Goal: Information Seeking & Learning: Learn about a topic

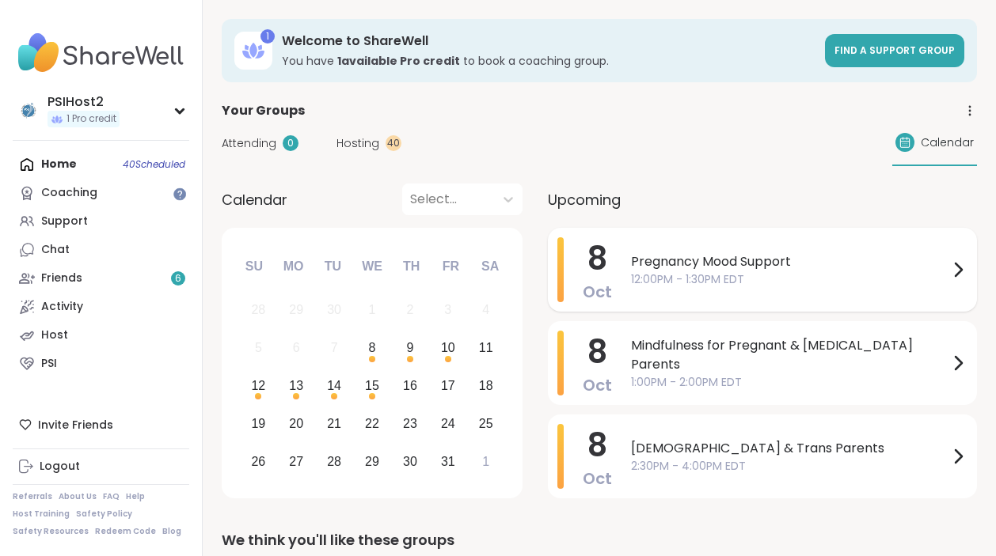
click at [650, 284] on span "12:00PM - 1:30PM EDT" at bounding box center [789, 279] width 317 height 17
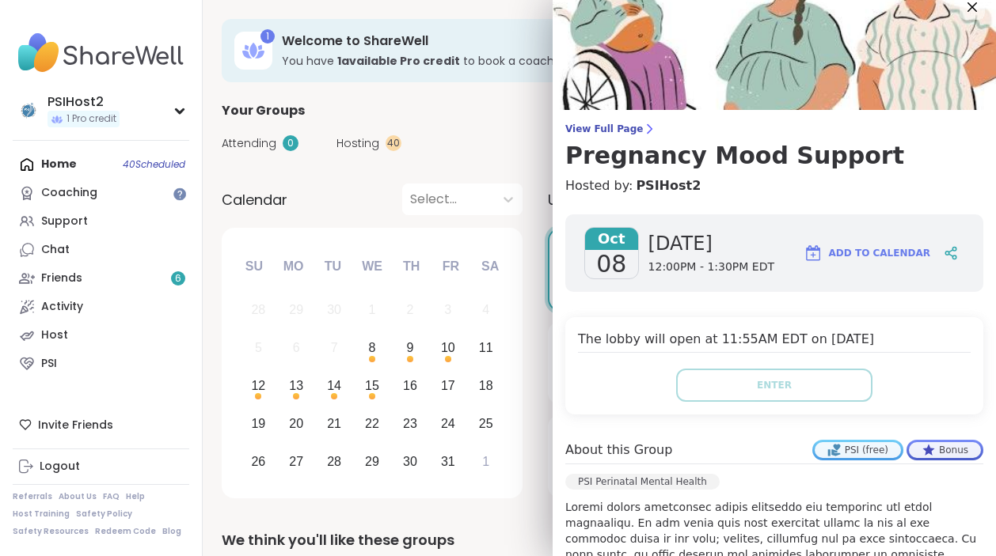
scroll to position [13, 0]
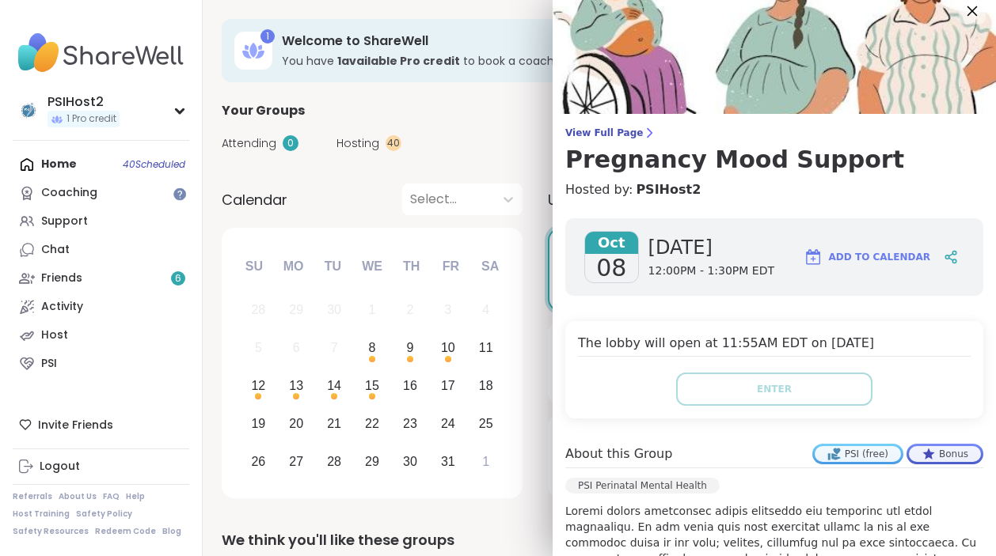
click at [975, 16] on icon at bounding box center [972, 11] width 20 height 20
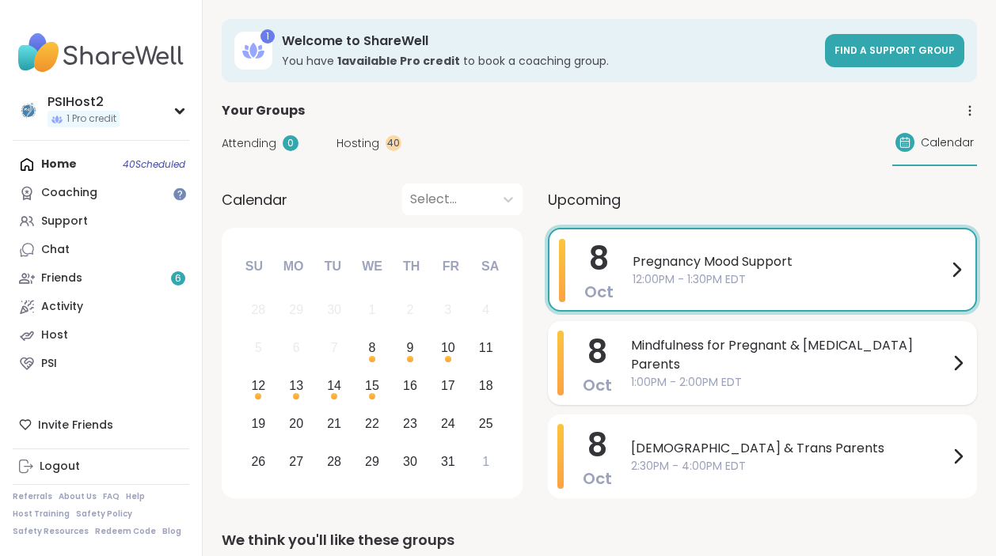
click at [694, 374] on span "1:00PM - 2:00PM EDT" at bounding box center [789, 382] width 317 height 17
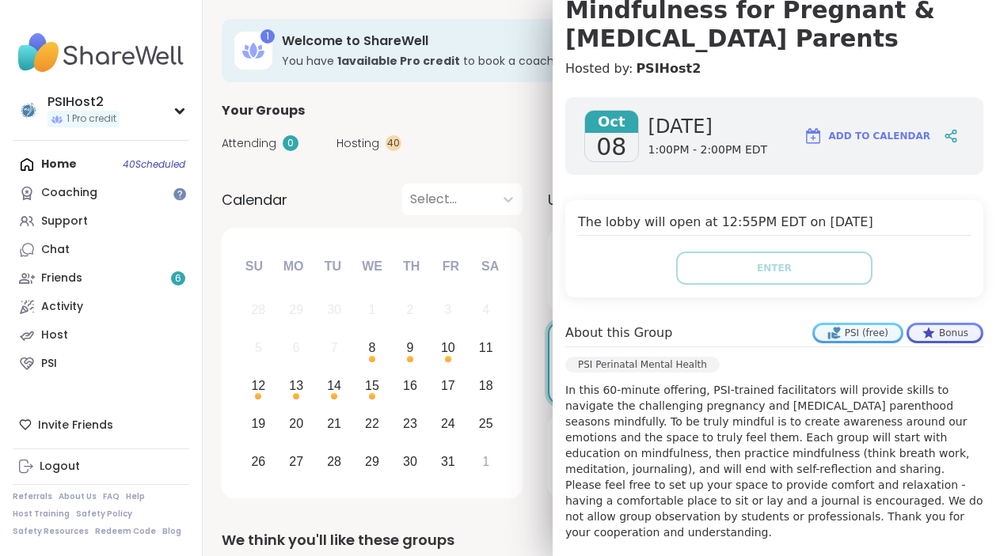
scroll to position [114, 0]
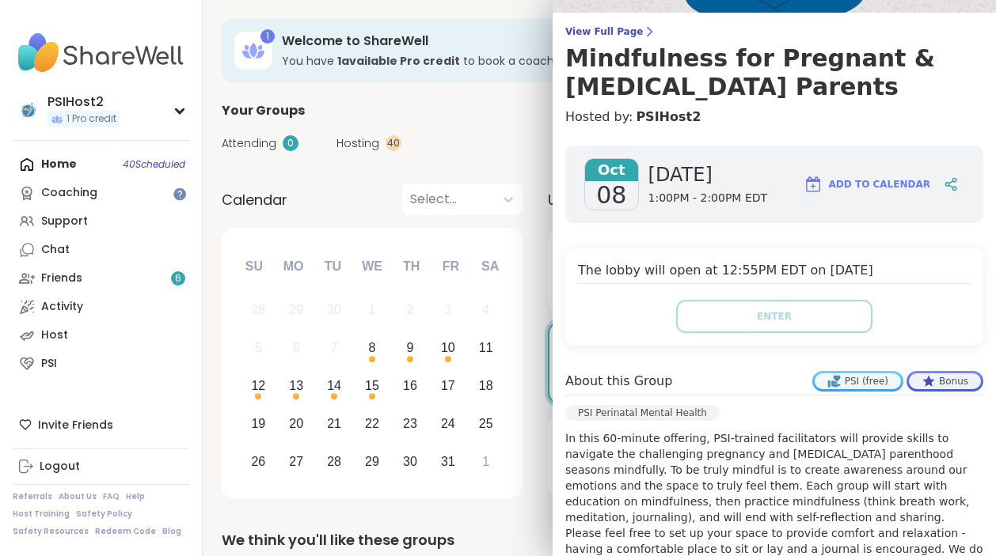
click at [529, 271] on div "Calendar Select... Previous Month Next Month [DATE] Su Mo Tu We Th Fr Sa 28 29 …" at bounding box center [599, 344] width 755 height 321
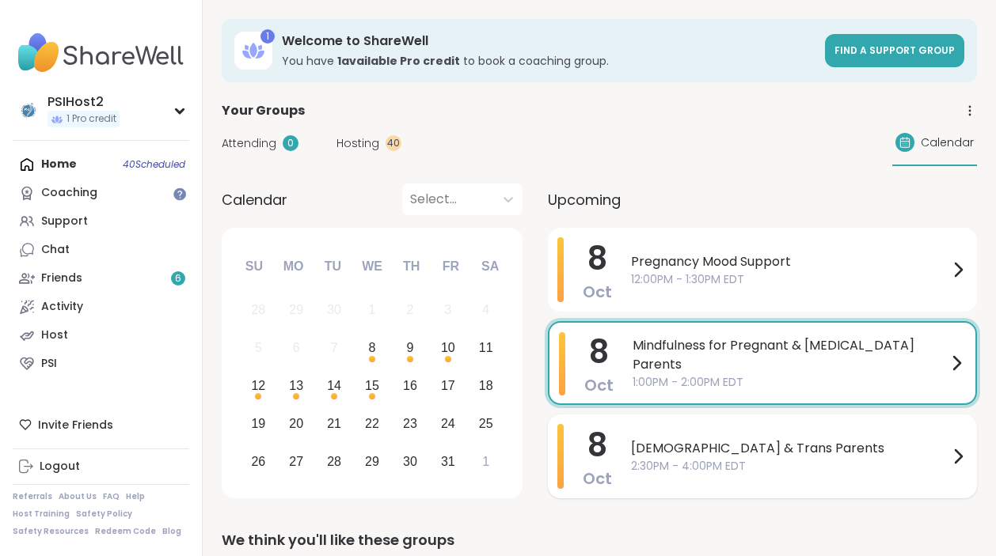
click at [651, 446] on span "[DEMOGRAPHIC_DATA] & Trans Parents" at bounding box center [789, 448] width 317 height 19
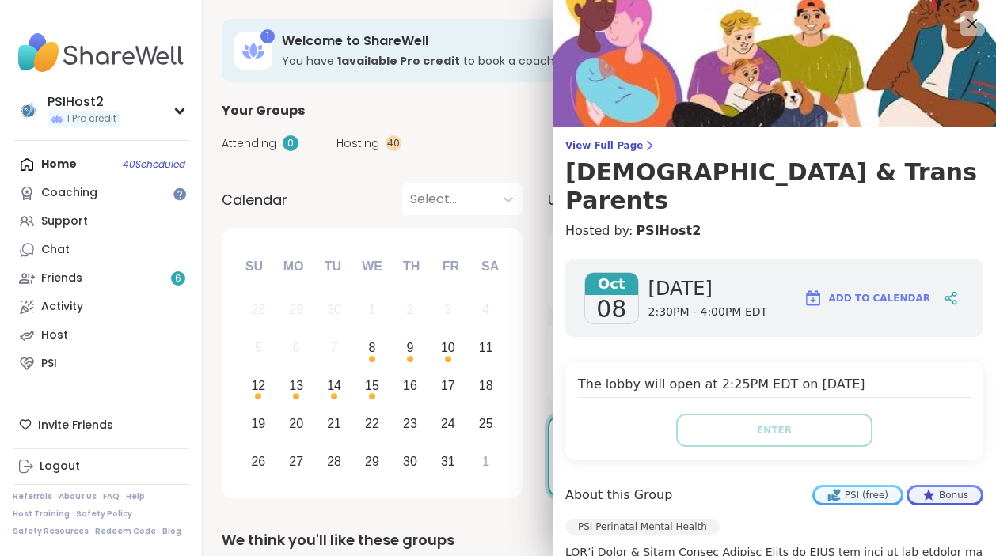
scroll to position [357, 0]
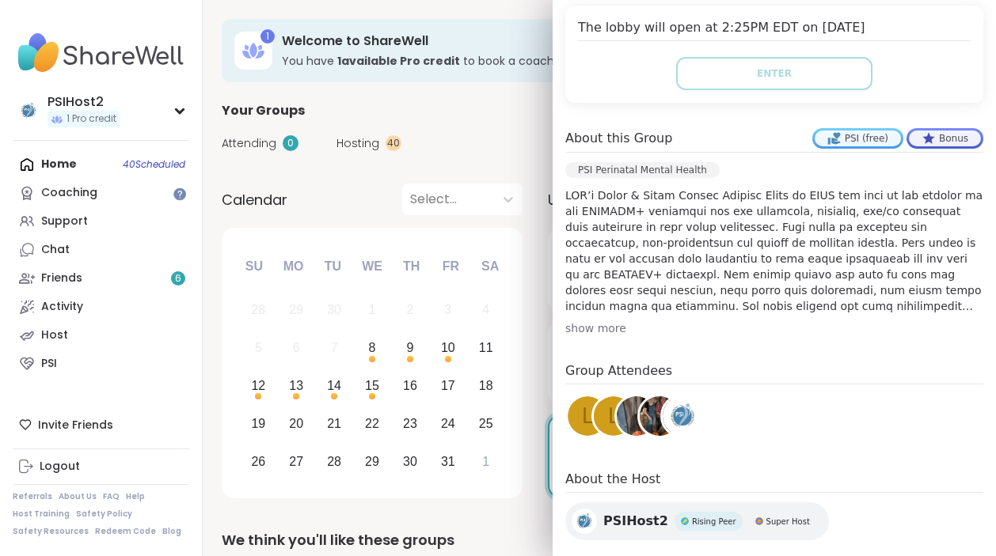
click at [519, 144] on div "Attending 0 Hosting 40 Calendar" at bounding box center [599, 143] width 755 height 46
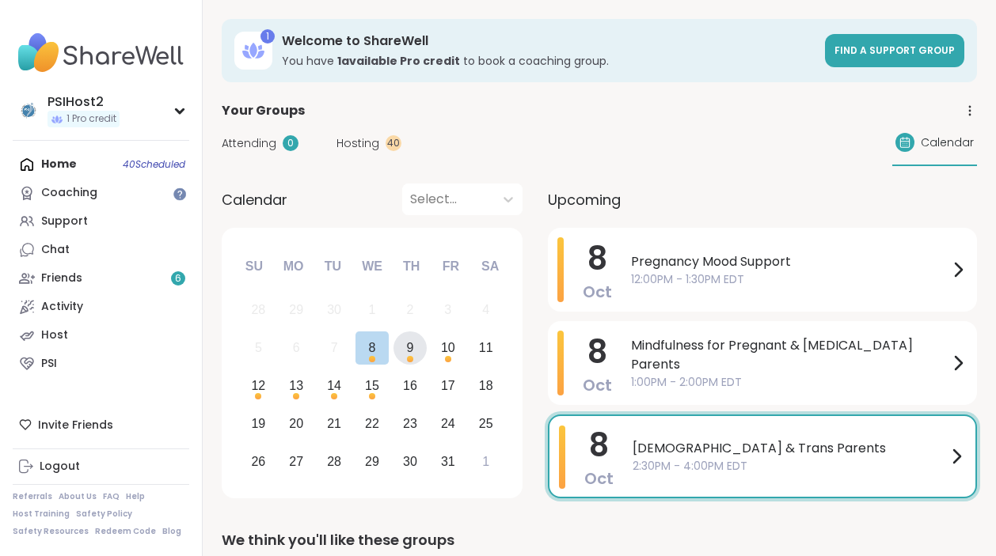
click at [405, 352] on div "9" at bounding box center [410, 349] width 34 height 34
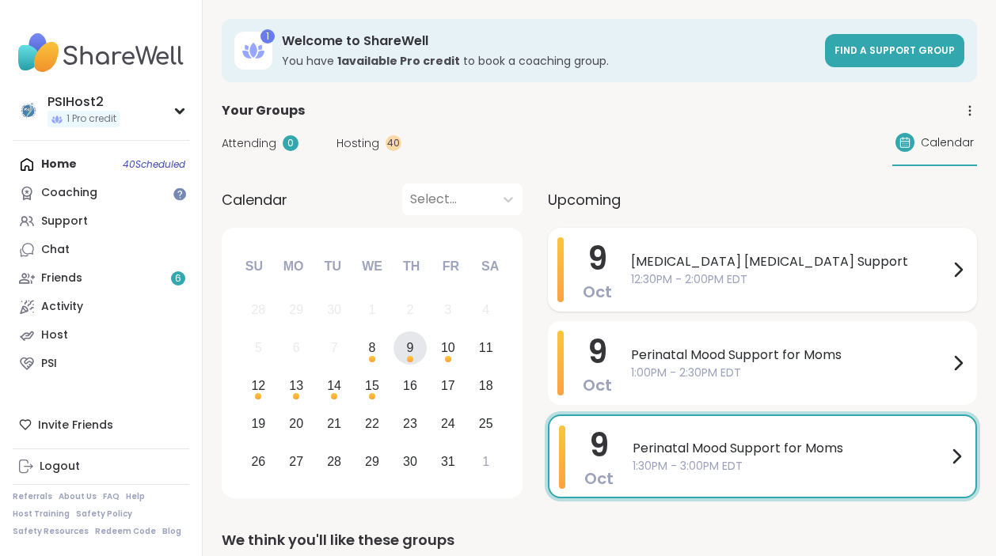
click at [673, 277] on span "12:30PM - 2:00PM EDT" at bounding box center [789, 279] width 317 height 17
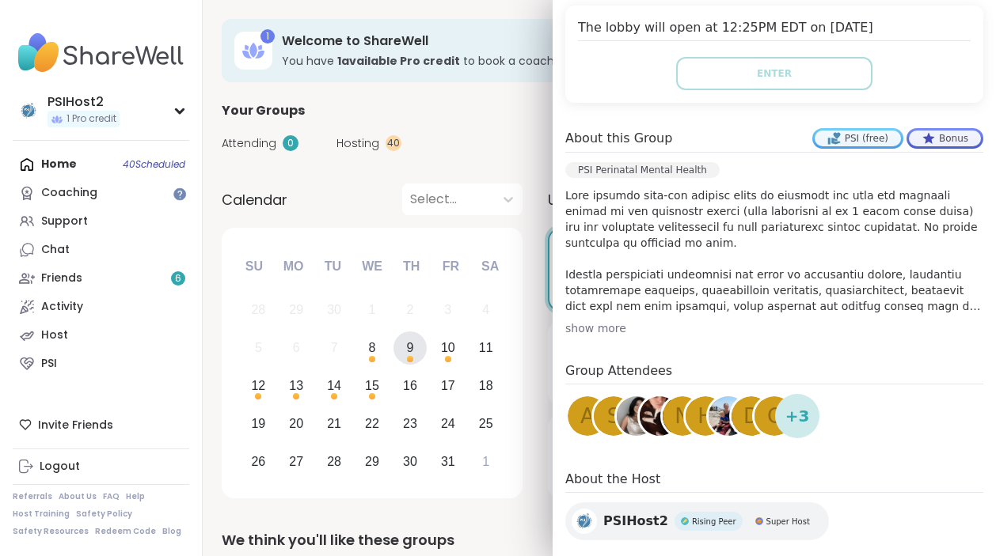
click at [526, 328] on div "Calendar Select... Previous Month Next Month [DATE] Su Mo Tu We Th Fr Sa 28 29 …" at bounding box center [599, 344] width 755 height 321
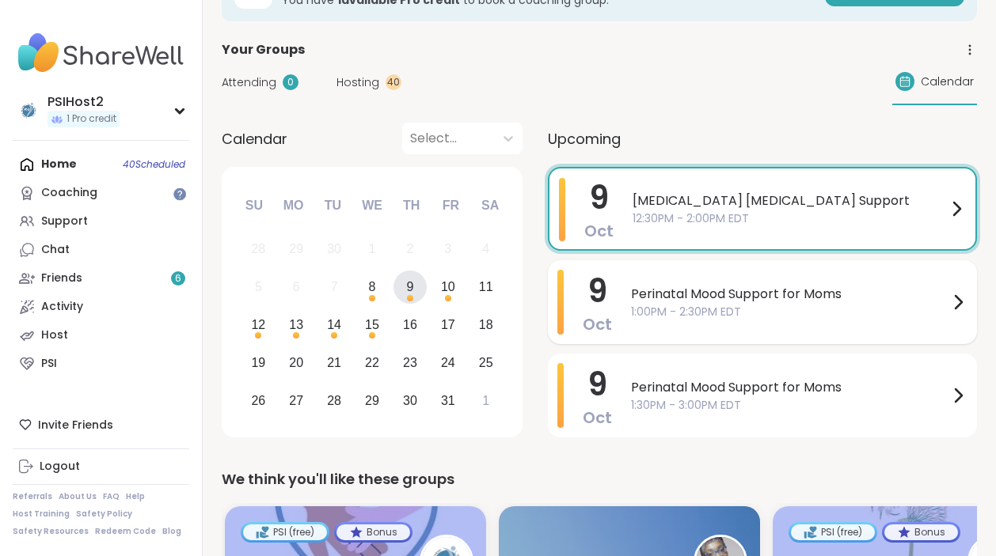
scroll to position [63, 0]
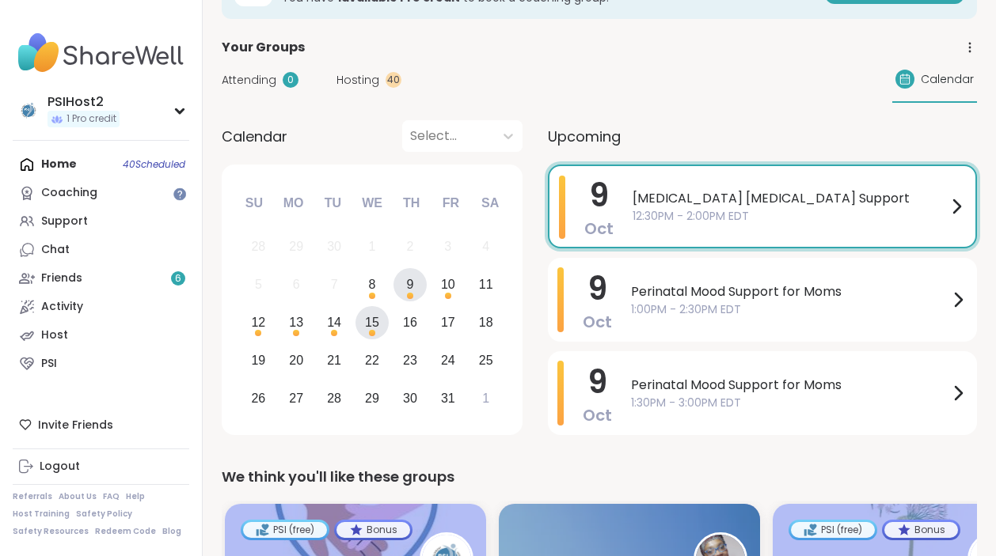
click at [366, 324] on div "15" at bounding box center [372, 322] width 14 height 21
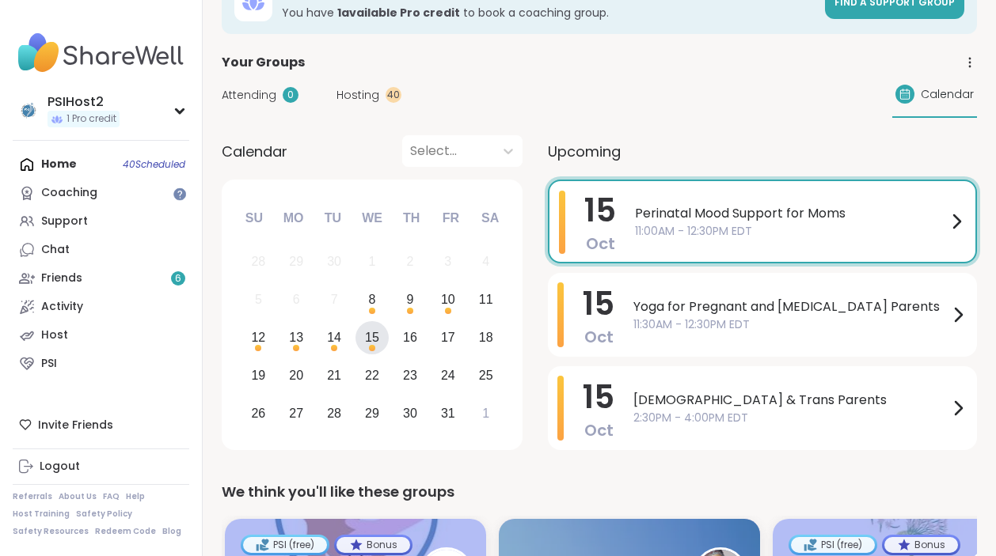
scroll to position [45, 0]
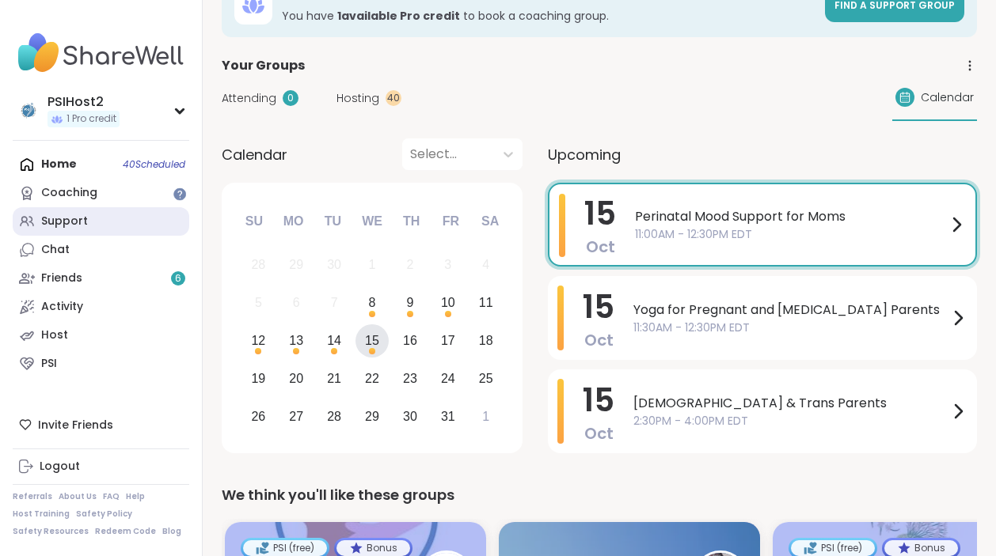
click at [94, 218] on link "Support" at bounding box center [101, 221] width 176 height 28
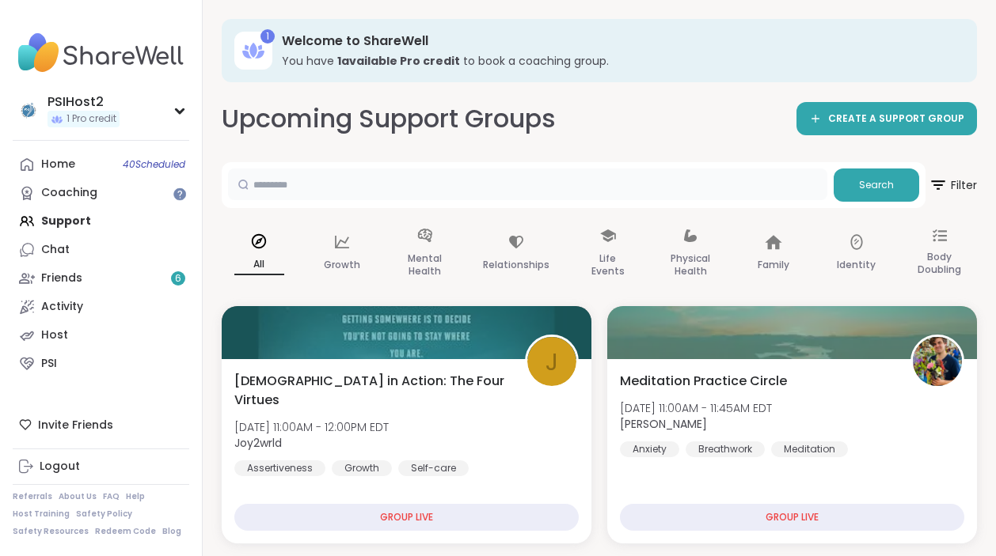
click at [317, 187] on input "text" at bounding box center [527, 185] width 599 height 32
type input "*****"
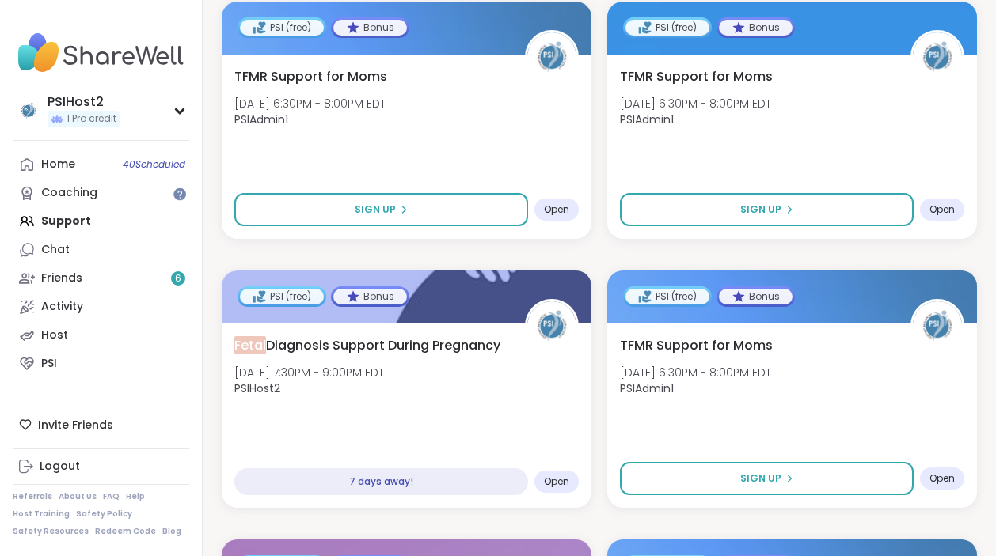
scroll to position [400, 0]
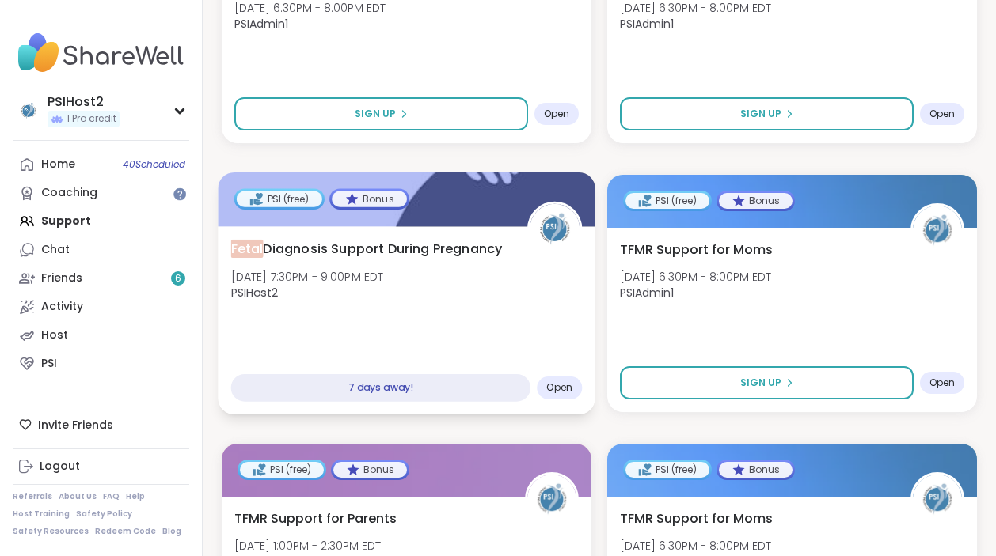
click at [427, 245] on span "Fetal Diagnosis Support During Pregnancy" at bounding box center [366, 248] width 271 height 19
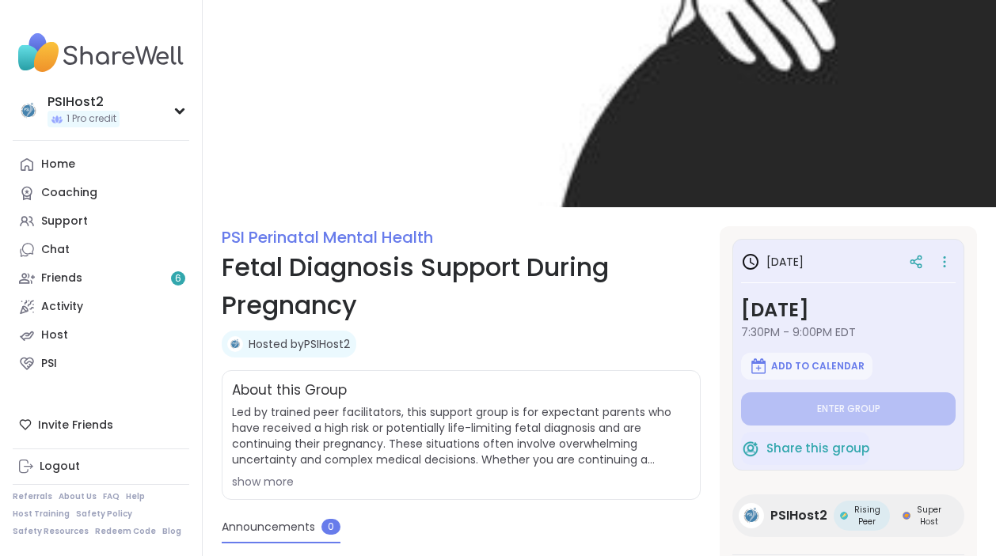
type textarea "*"
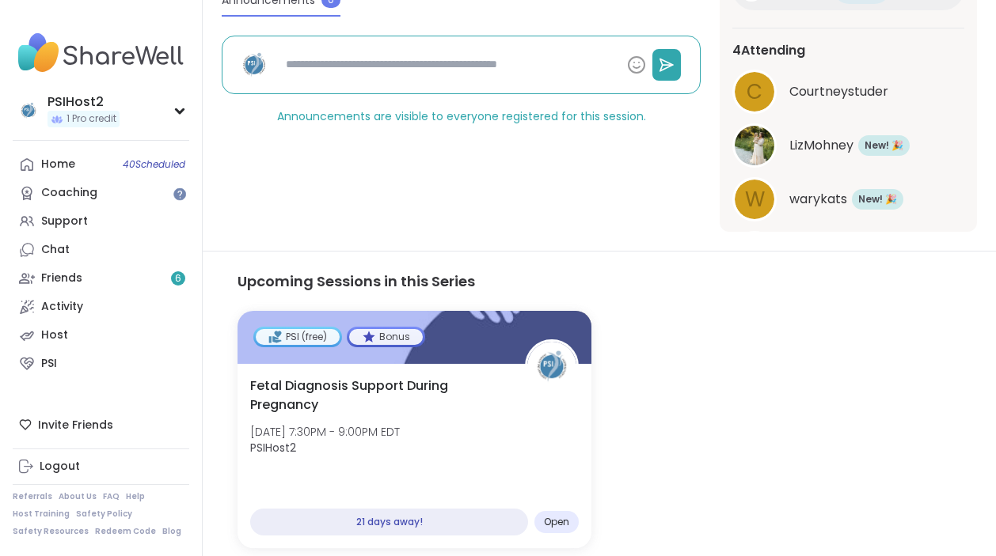
scroll to position [544, 0]
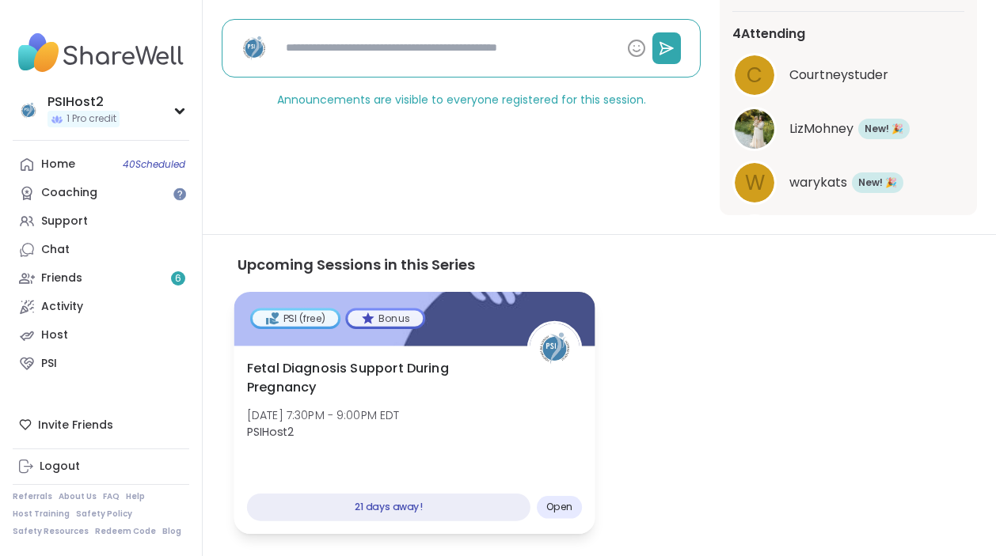
click at [407, 367] on span "Fetal Diagnosis Support During Pregnancy" at bounding box center [378, 378] width 262 height 39
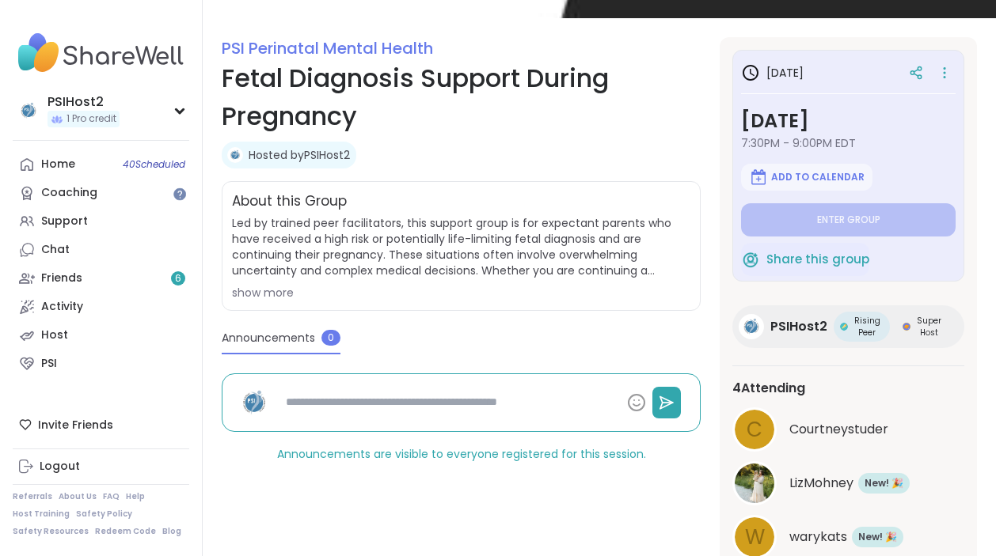
scroll to position [0, 0]
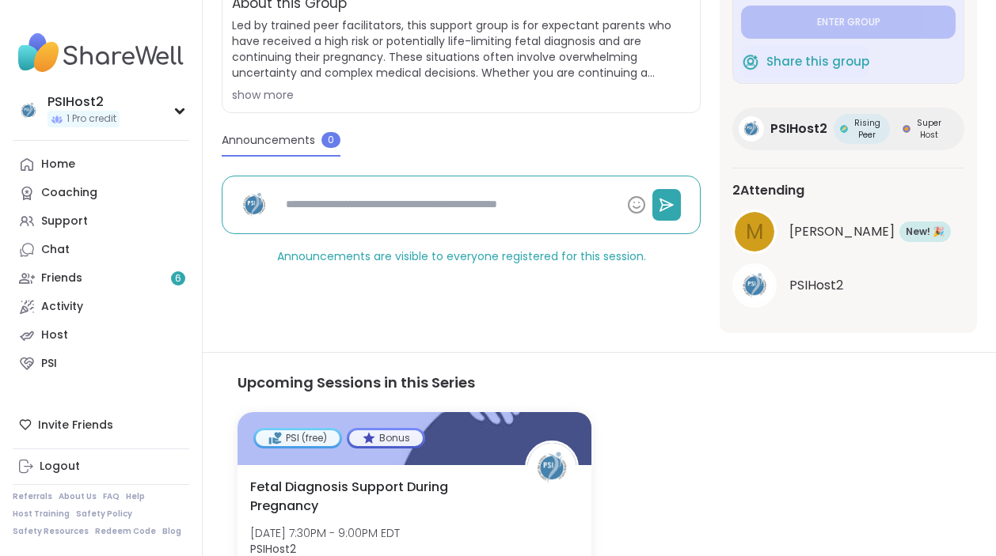
scroll to position [423, 0]
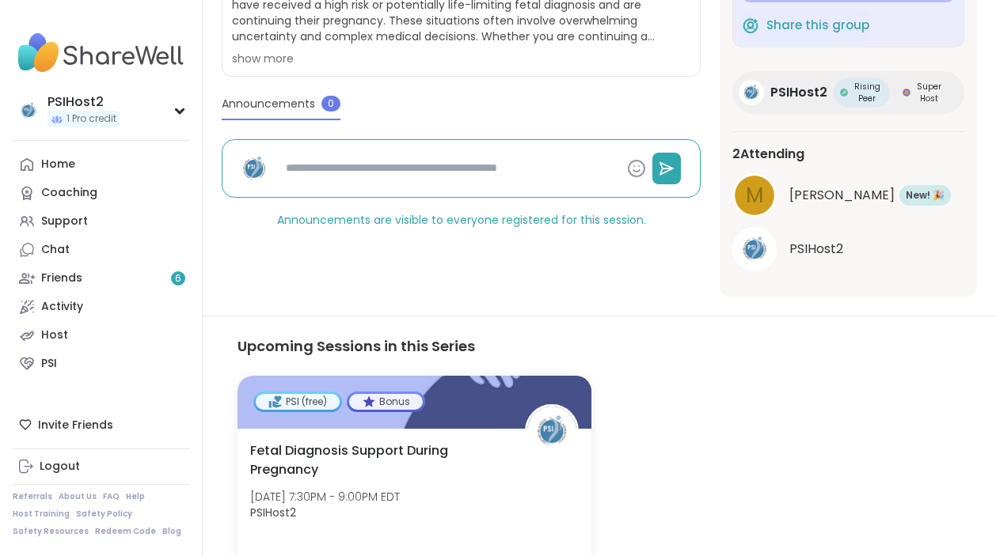
type textarea "*"
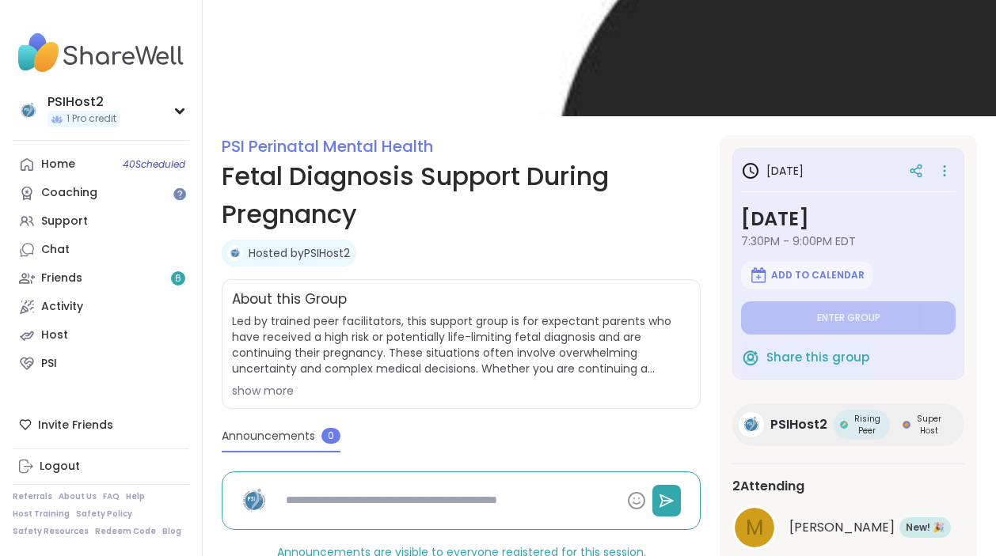
scroll to position [31, 0]
